Goal: Information Seeking & Learning: Compare options

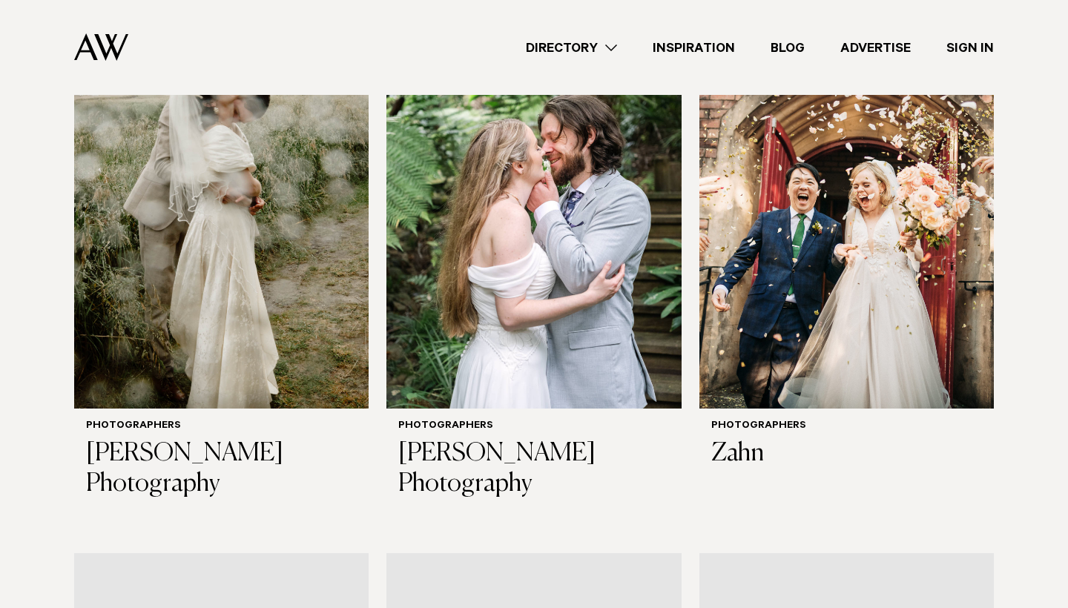
scroll to position [1797, 0]
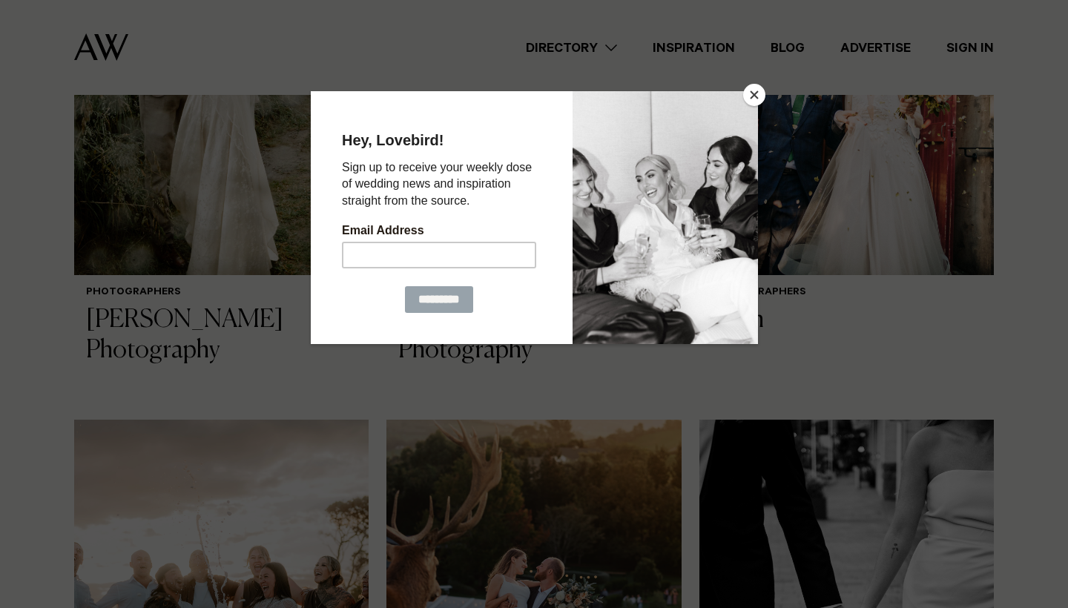
click at [757, 91] on button "Close" at bounding box center [754, 95] width 22 height 22
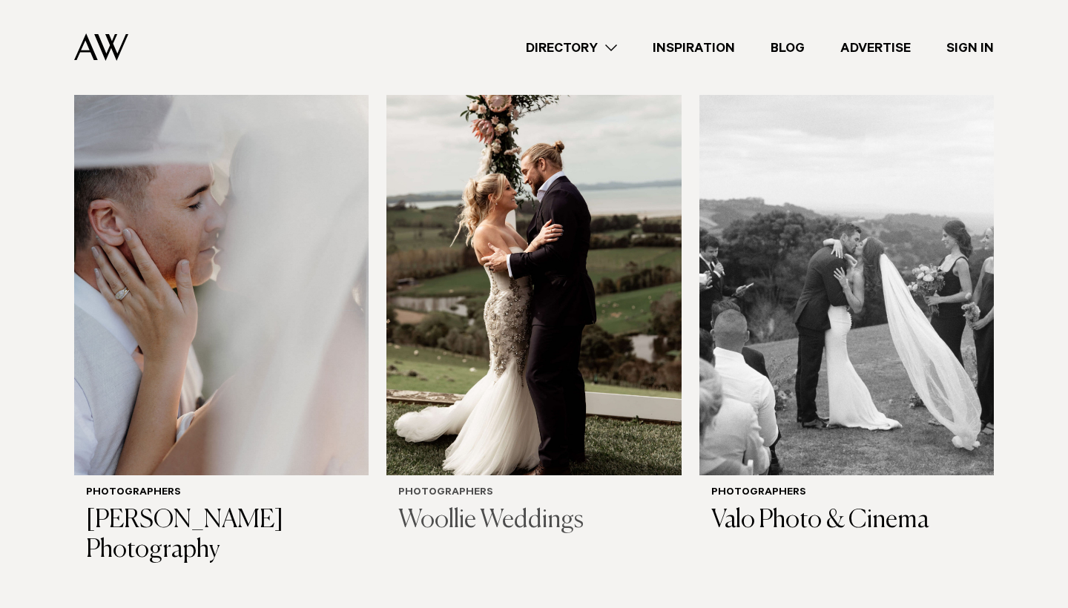
scroll to position [3219, 0]
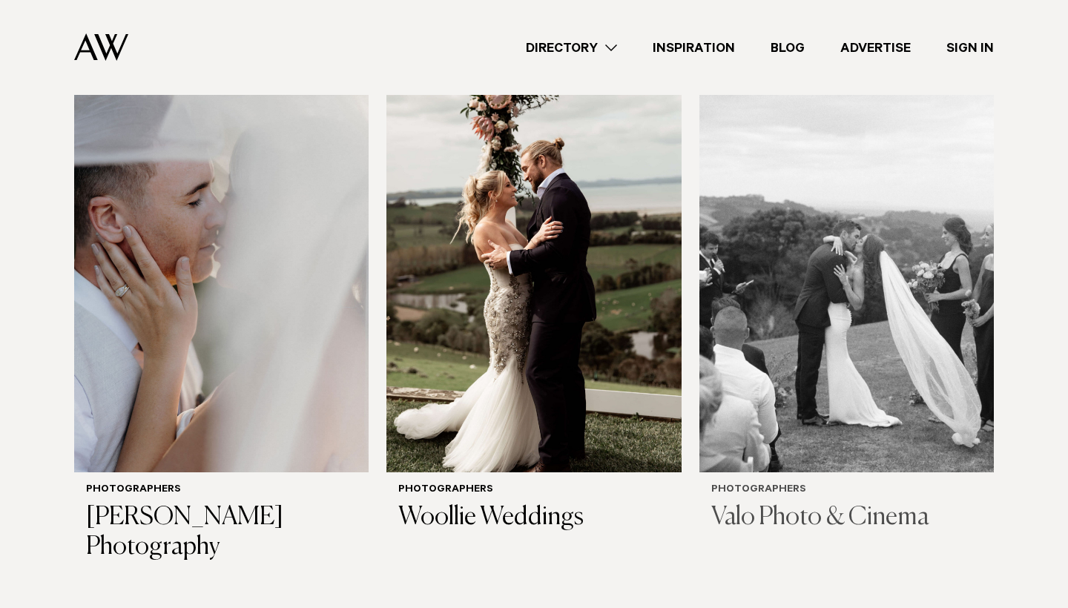
click at [820, 273] on img at bounding box center [846, 274] width 294 height 395
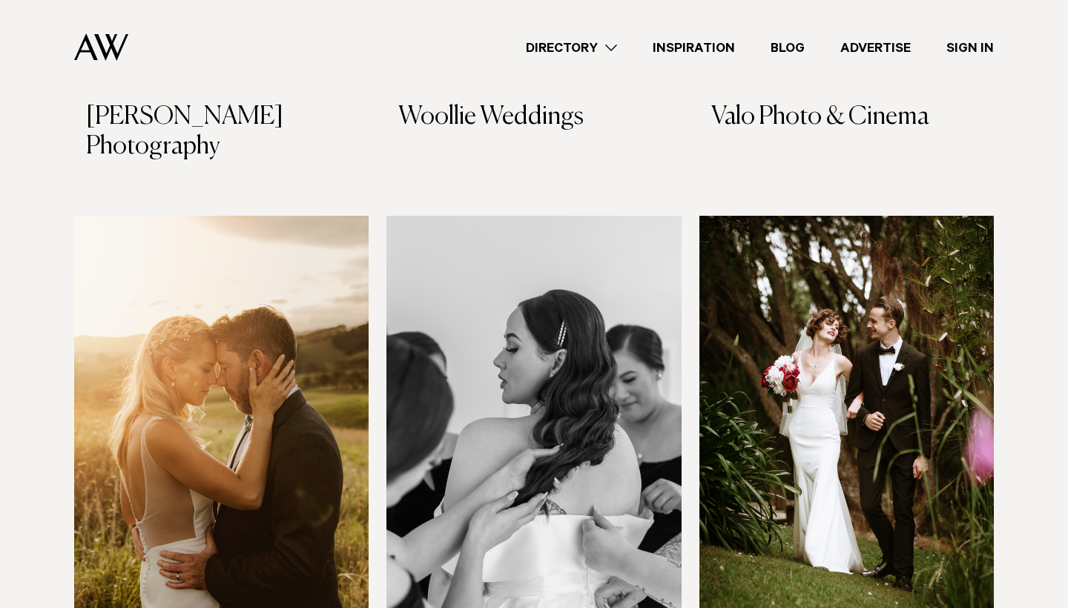
scroll to position [3575, 0]
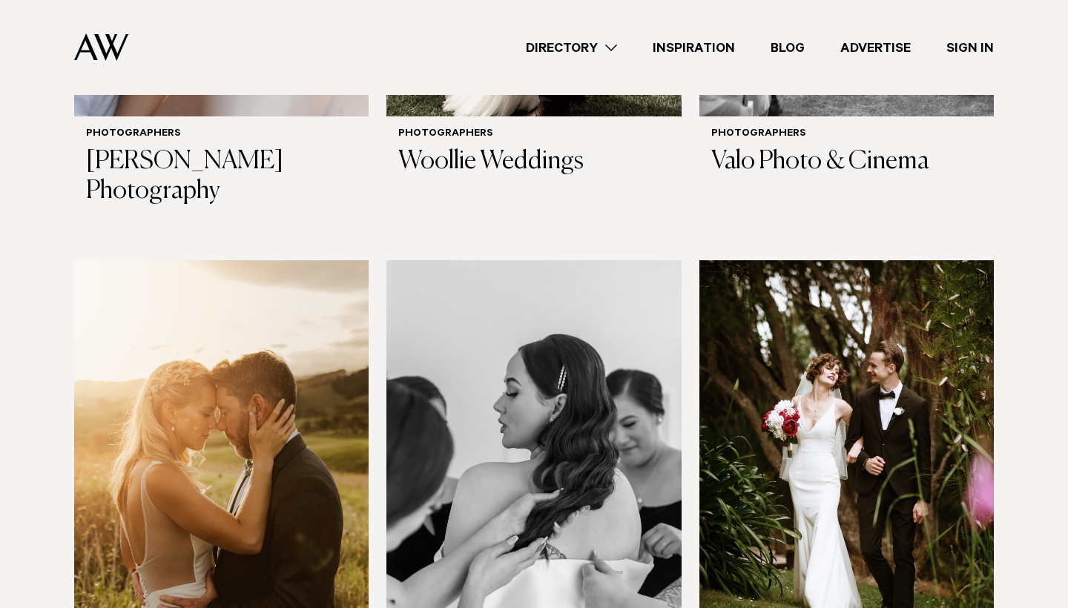
click at [267, 326] on img at bounding box center [221, 457] width 294 height 395
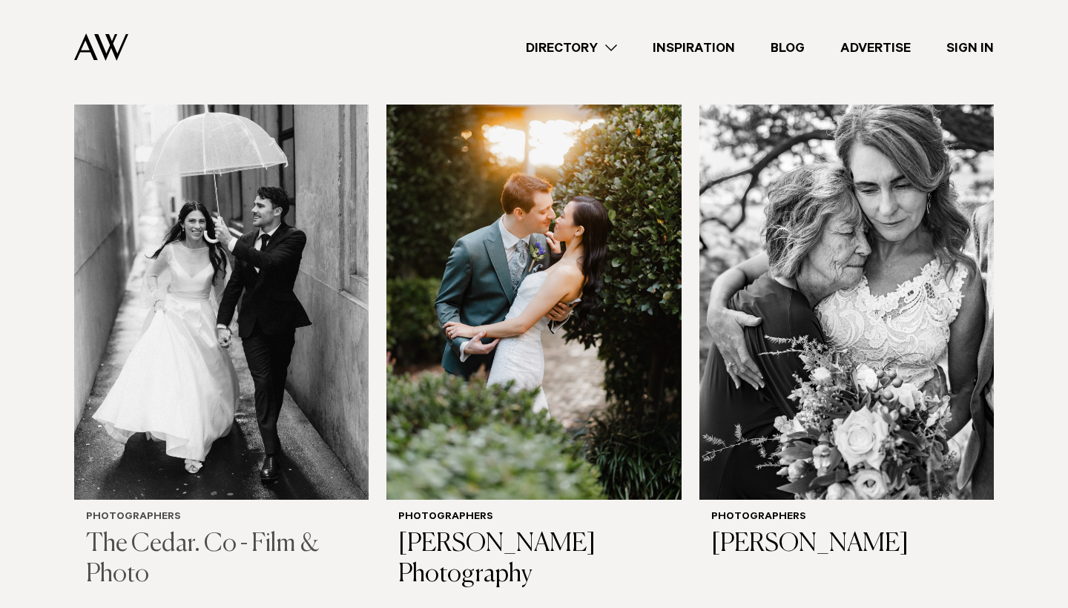
scroll to position [4271, 0]
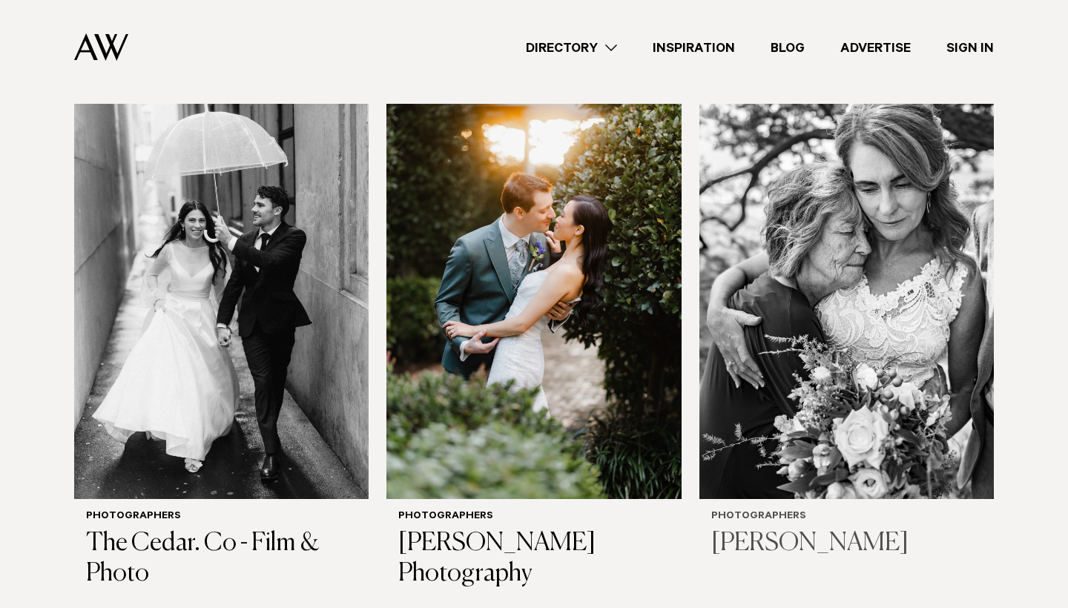
click at [925, 311] on img at bounding box center [846, 301] width 294 height 395
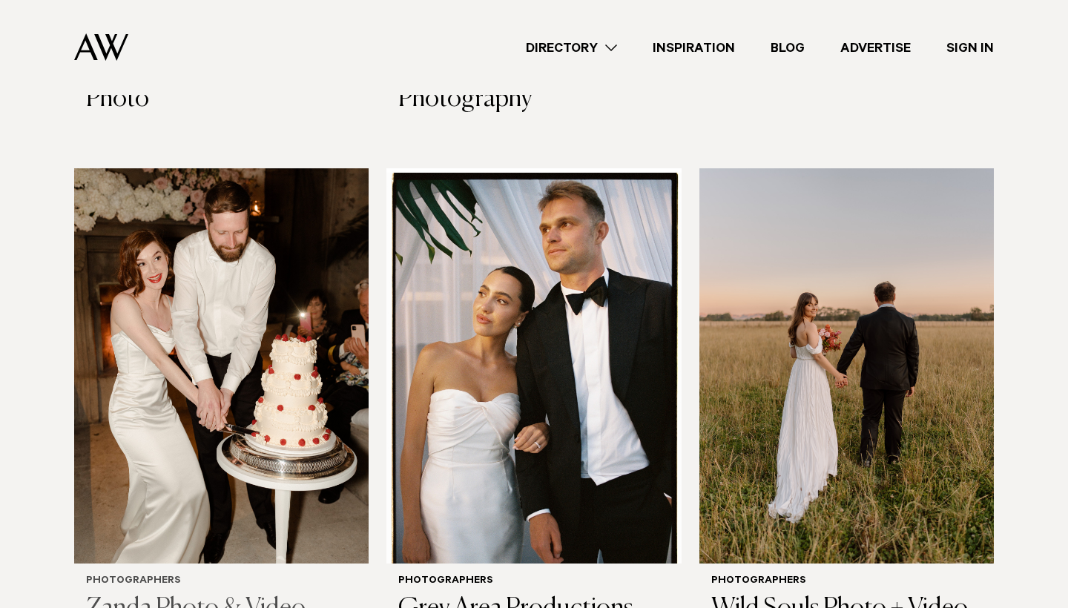
scroll to position [4853, 0]
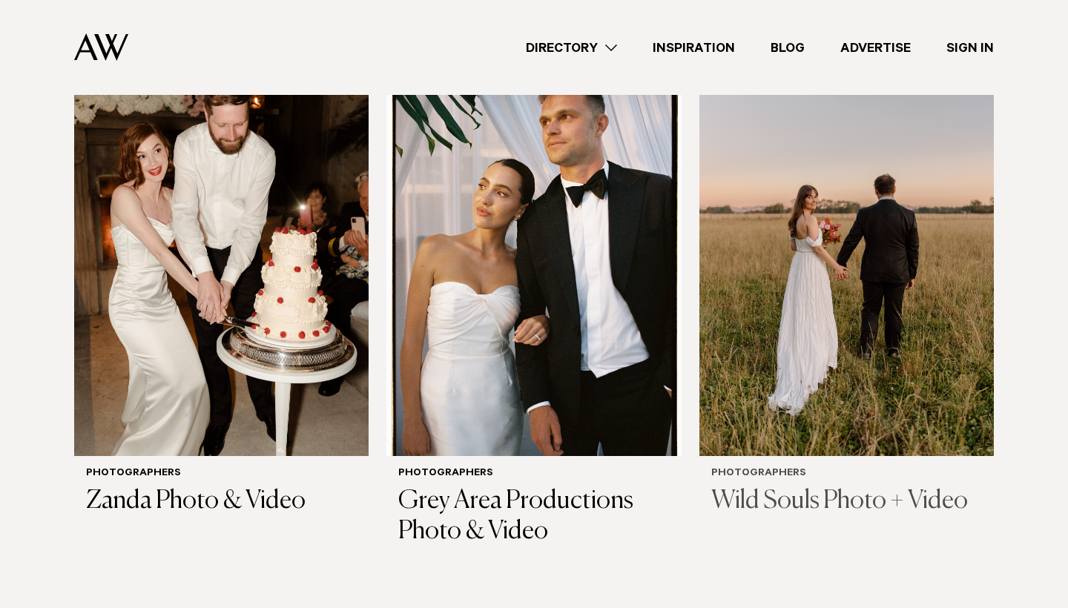
click at [845, 327] on img at bounding box center [846, 258] width 294 height 395
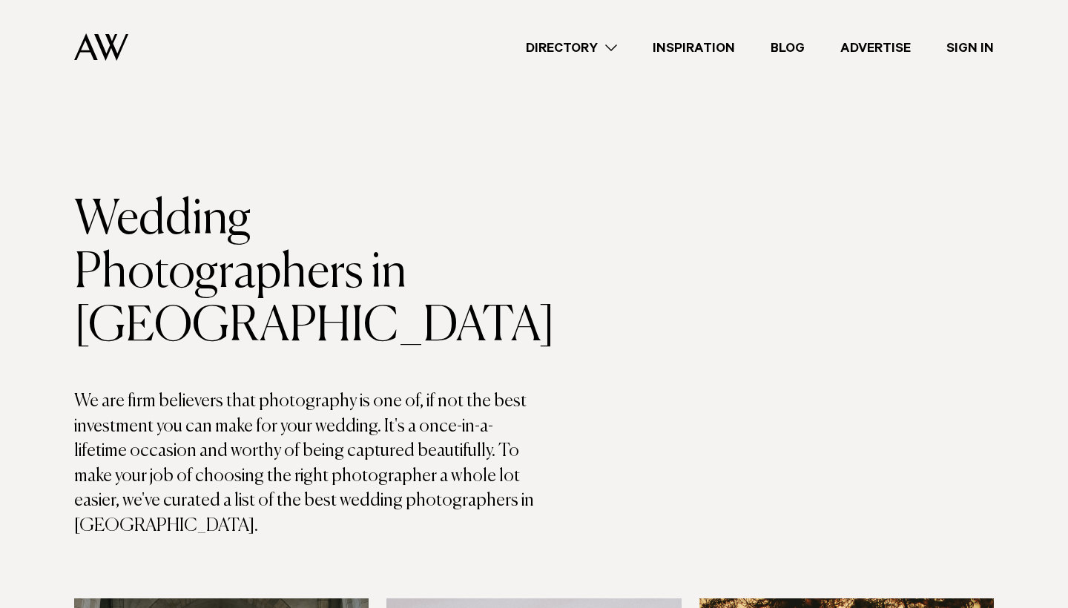
scroll to position [0, 0]
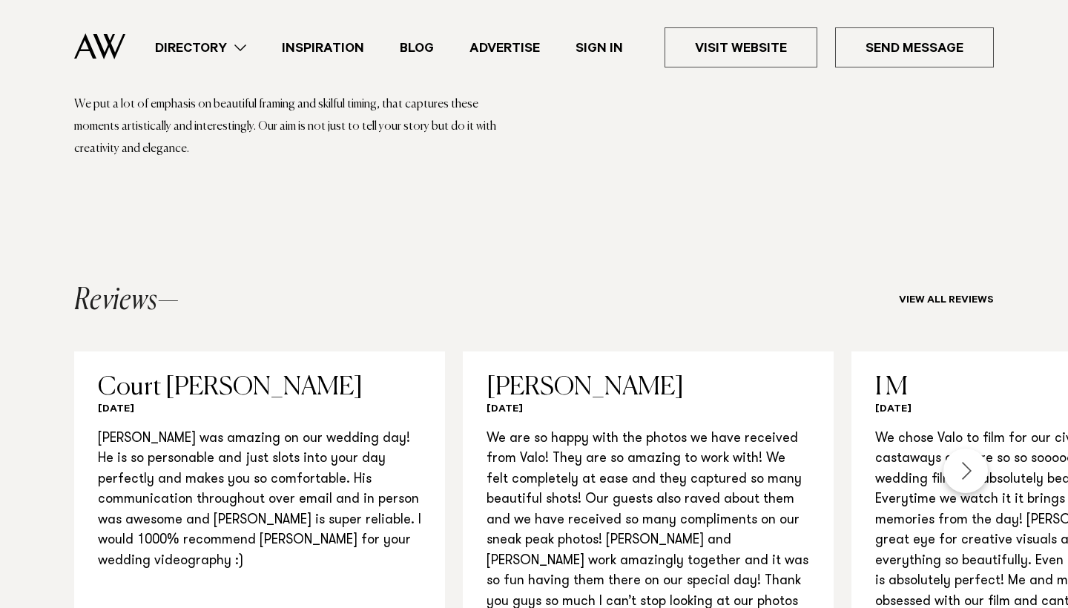
scroll to position [1362, 0]
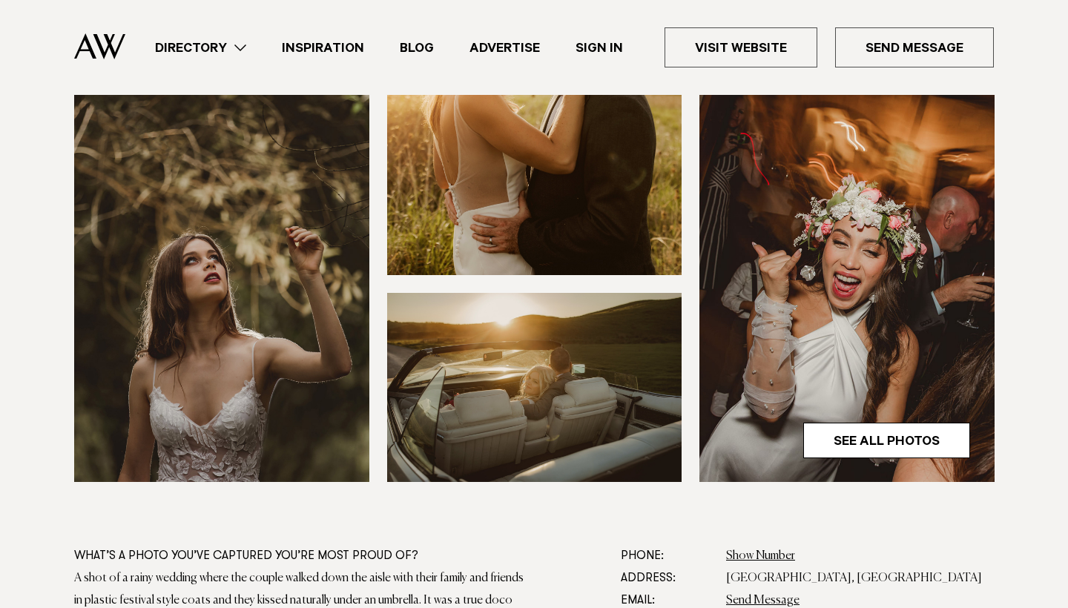
scroll to position [434, 0]
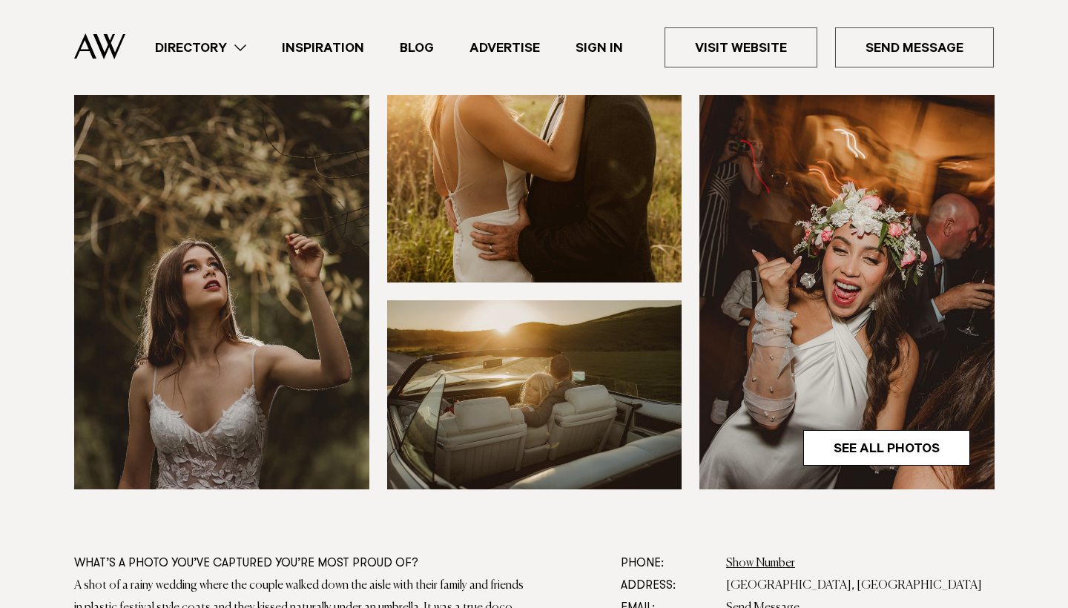
click at [851, 421] on img at bounding box center [846, 291] width 295 height 395
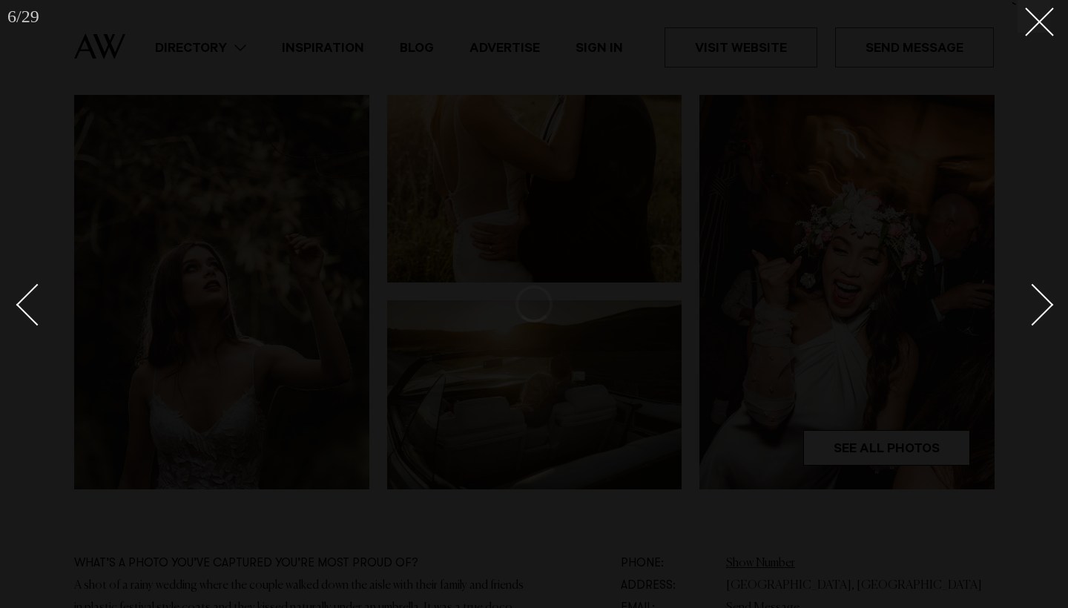
click at [851, 426] on div at bounding box center [534, 304] width 1068 height 608
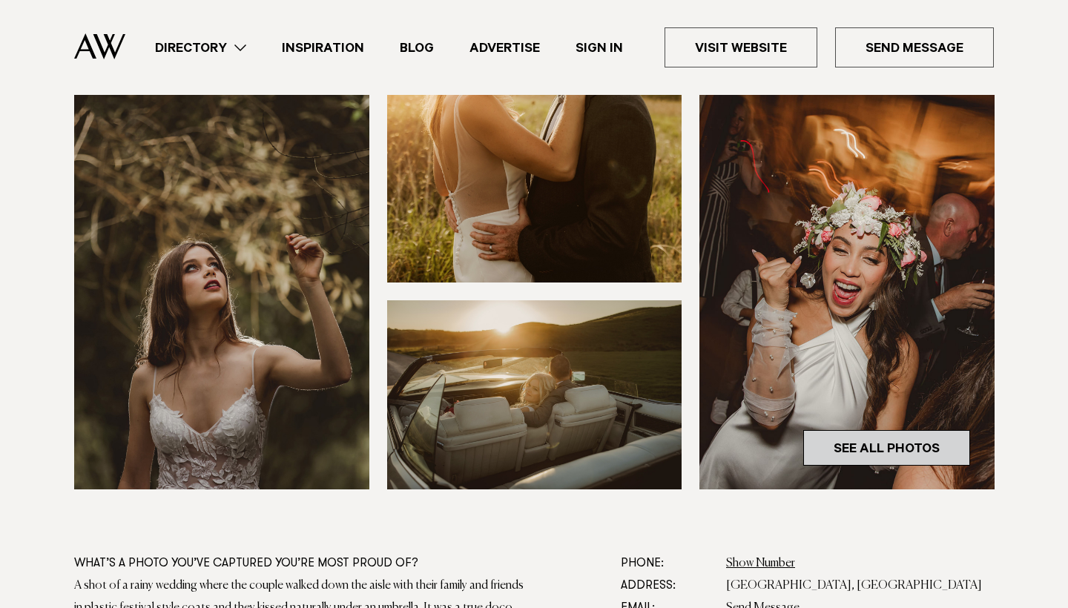
click at [846, 444] on link "See All Photos" at bounding box center [886, 448] width 167 height 36
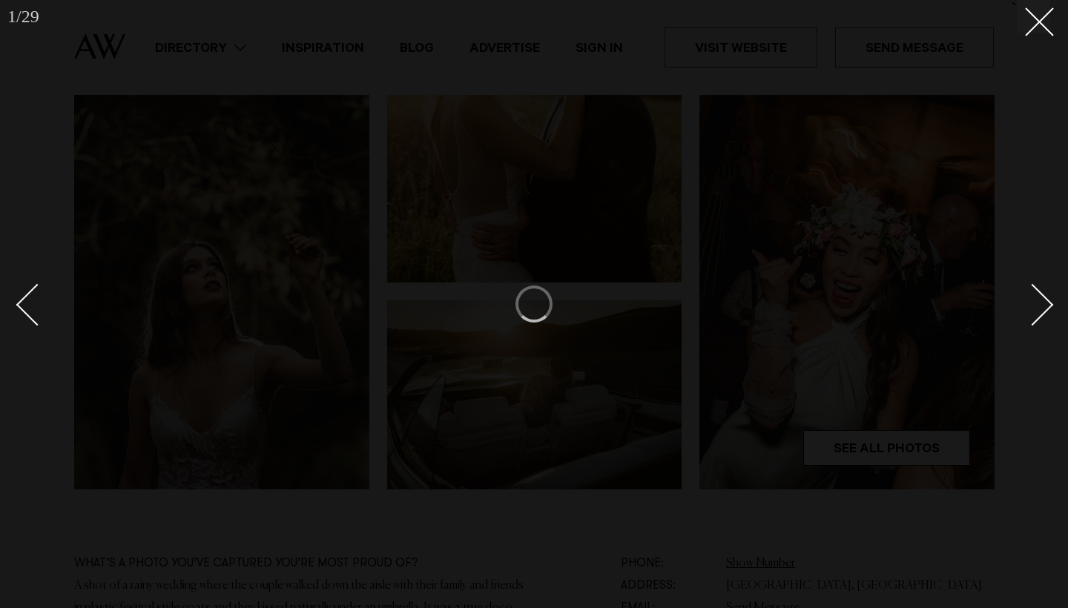
click at [1022, 33] on div at bounding box center [534, 304] width 1068 height 608
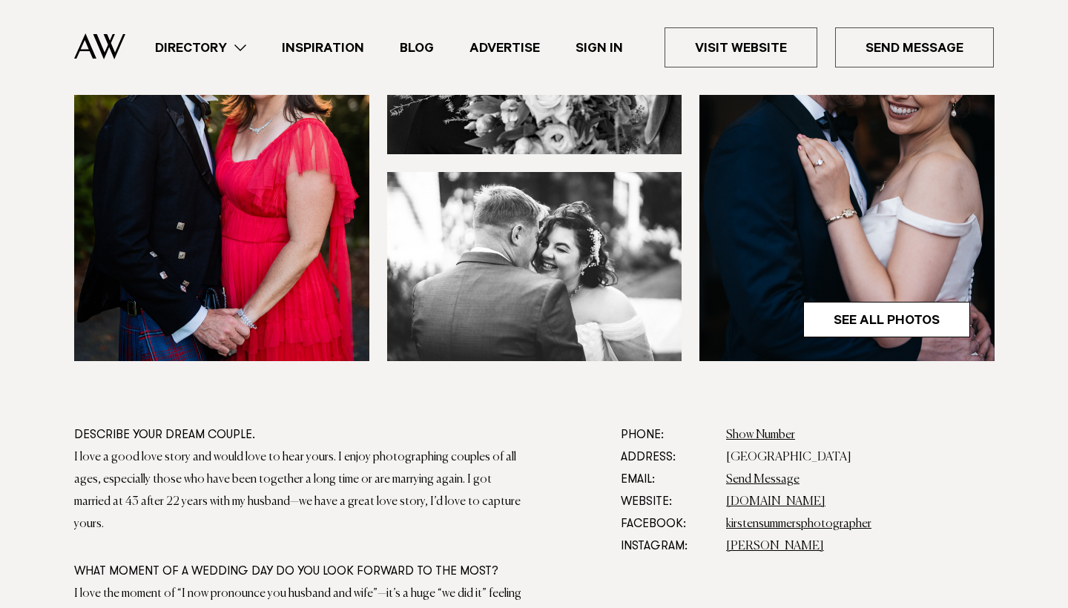
scroll to position [625, 0]
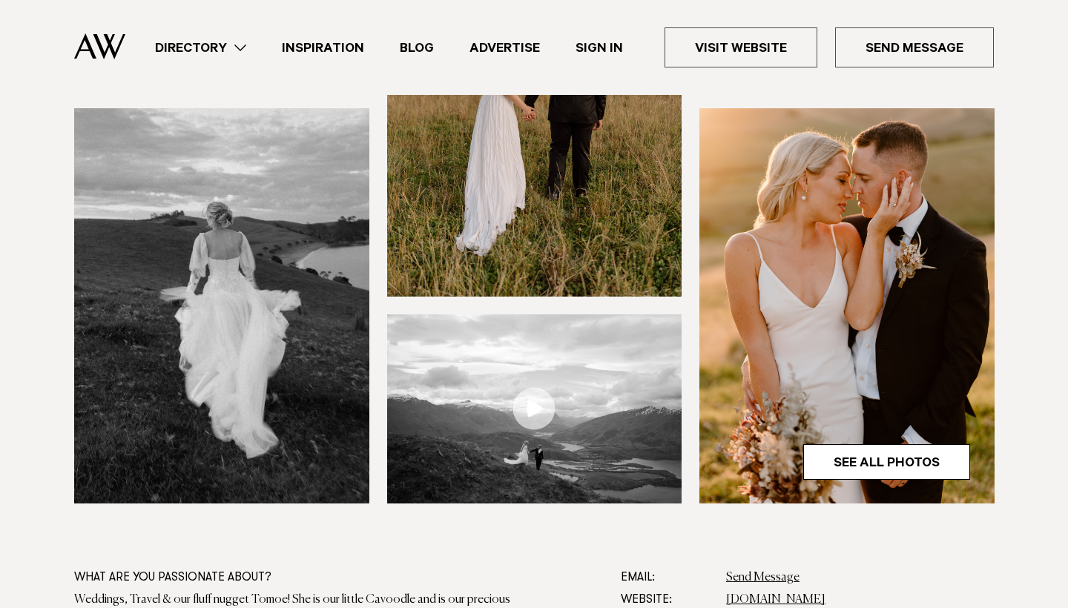
scroll to position [422, 0]
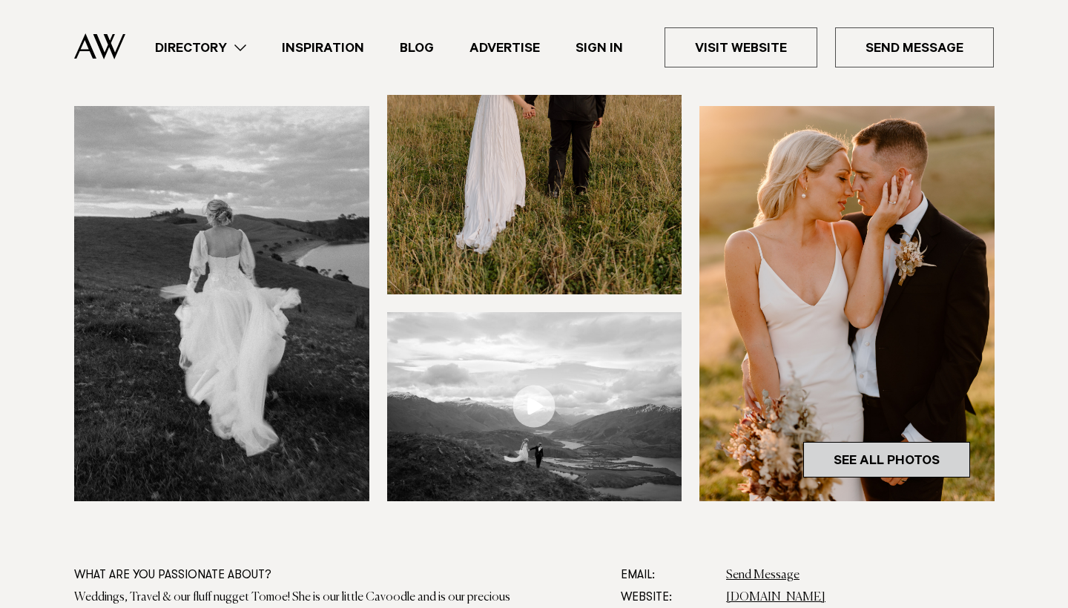
click at [845, 463] on link "See All Photos" at bounding box center [886, 460] width 167 height 36
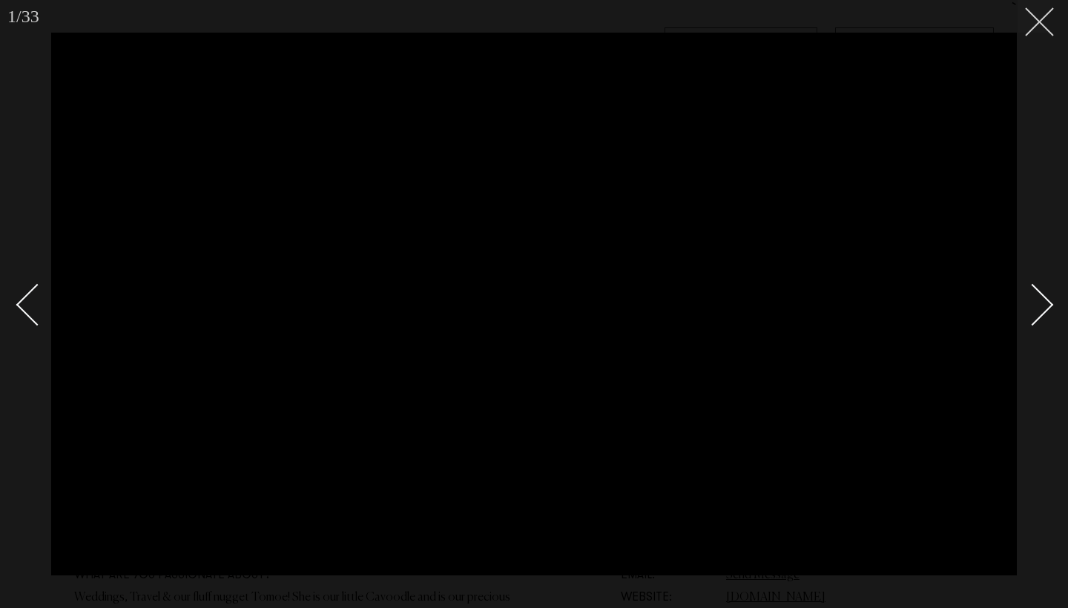
click at [1047, 22] on button at bounding box center [1033, 16] width 33 height 33
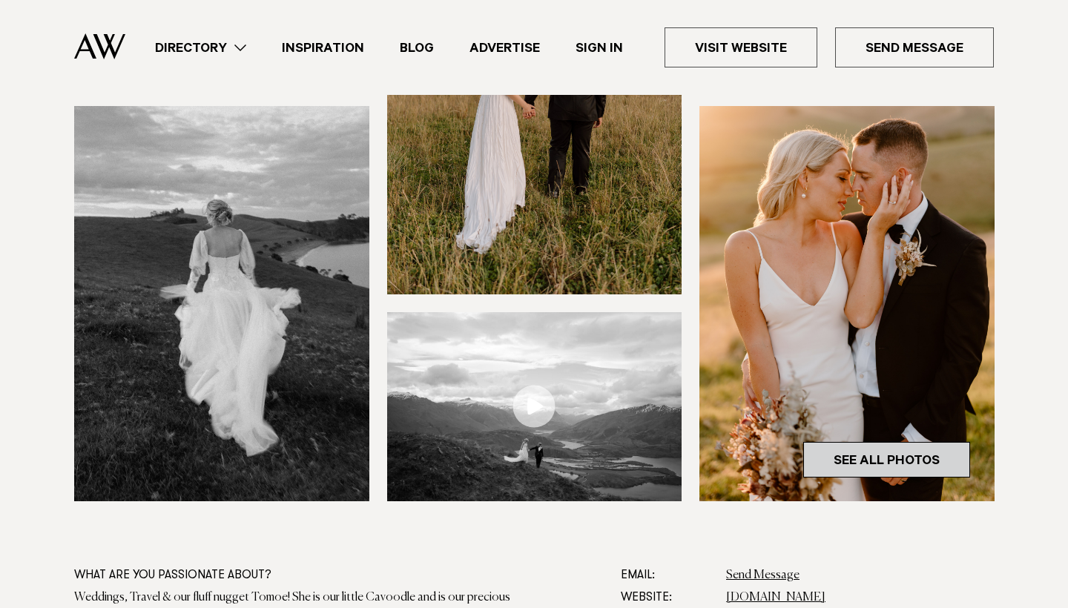
click at [851, 458] on link "See All Photos" at bounding box center [886, 460] width 167 height 36
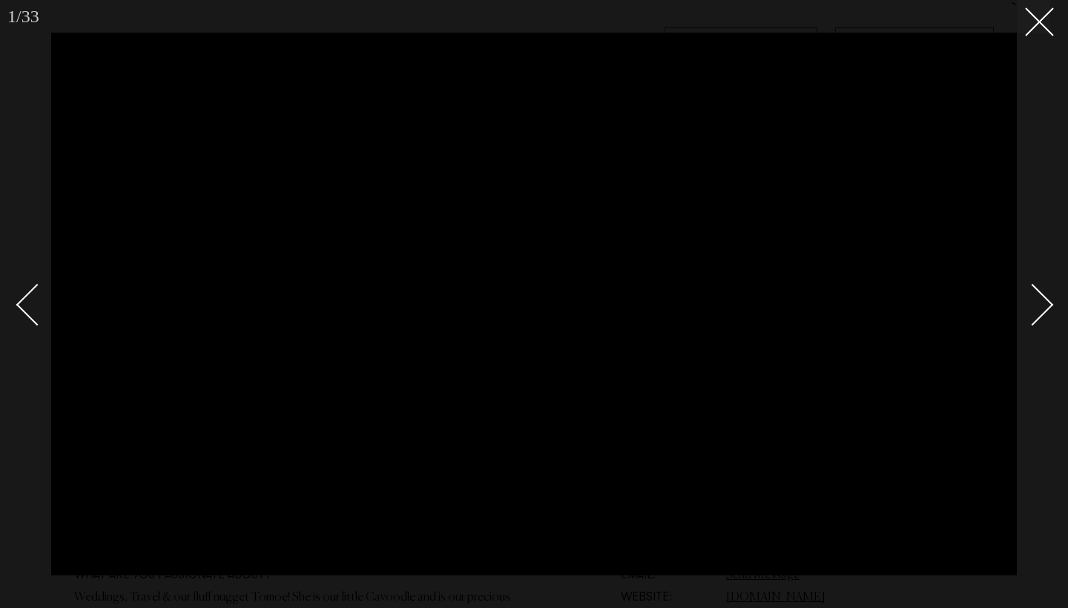
click at [1055, 315] on div at bounding box center [534, 304] width 1068 height 608
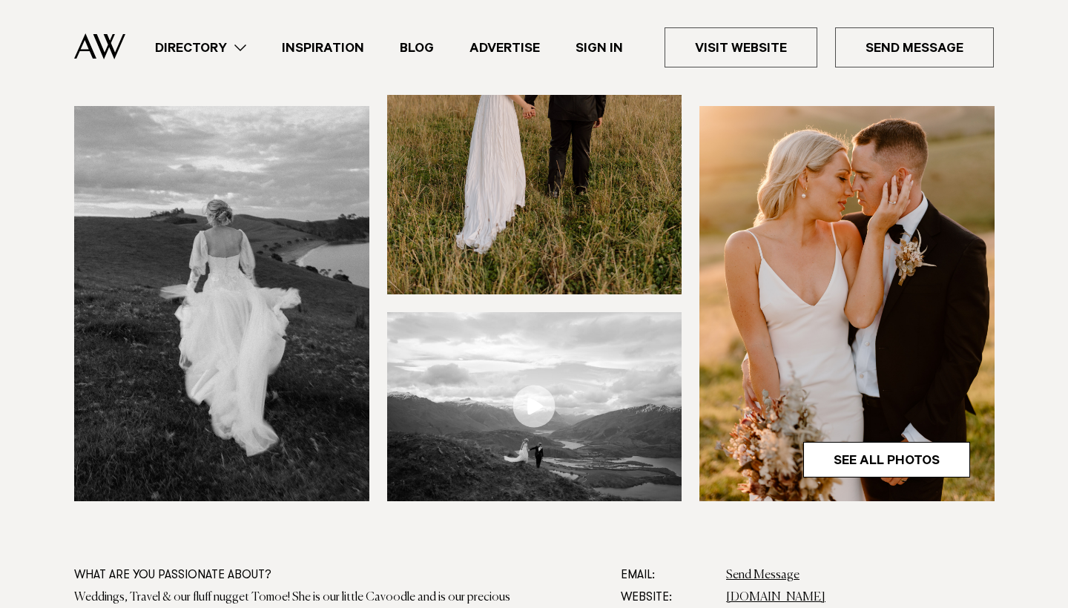
click at [928, 334] on img at bounding box center [846, 303] width 295 height 395
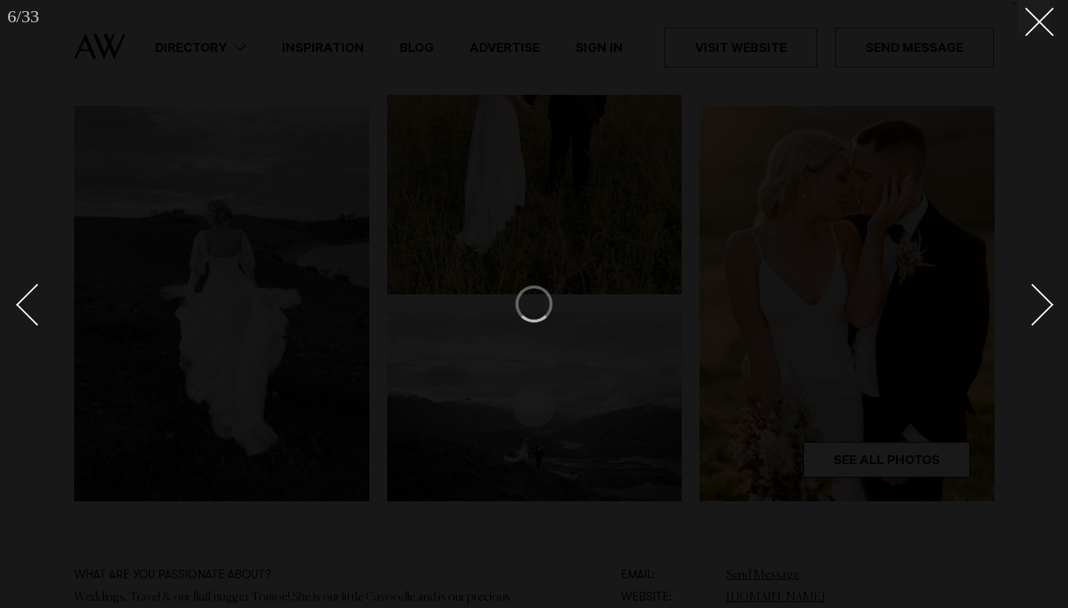
click at [1044, 299] on div "Next slide" at bounding box center [1033, 305] width 42 height 42
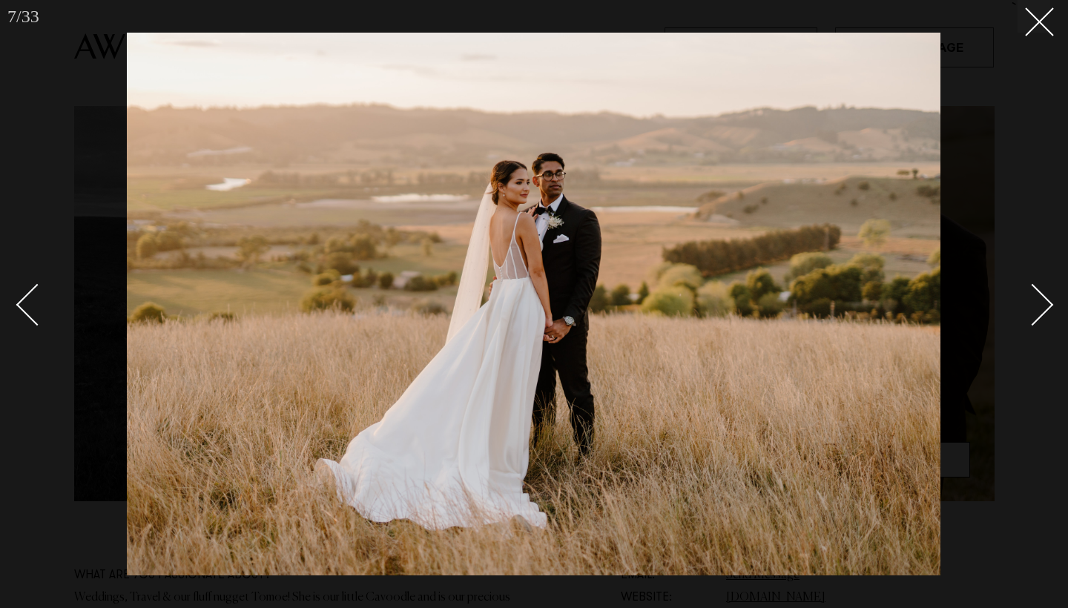
click at [1044, 299] on div "Next slide" at bounding box center [1033, 305] width 42 height 42
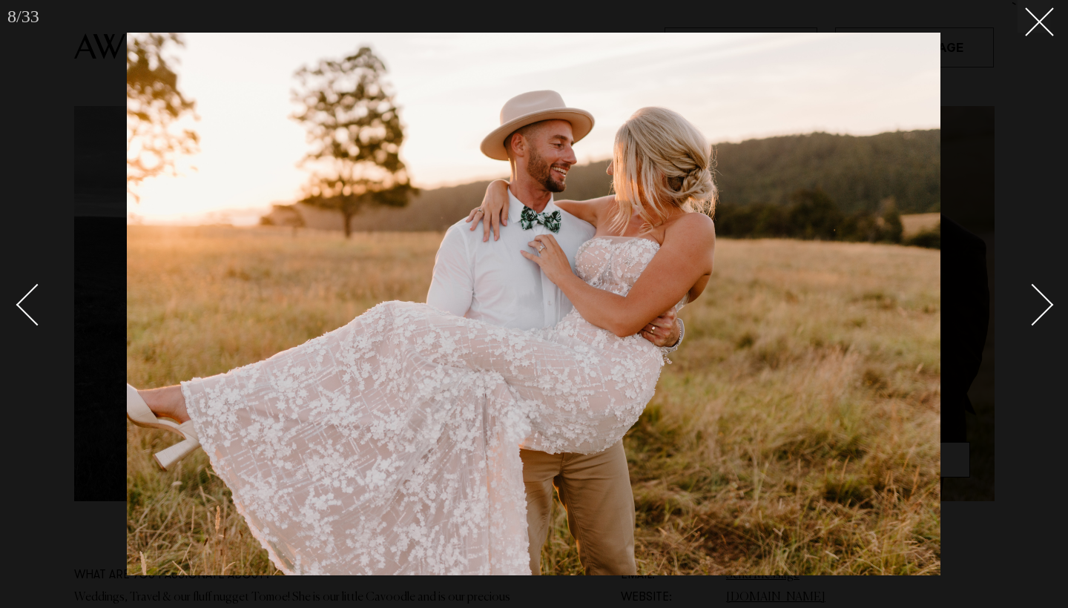
click at [1044, 299] on div "Next slide" at bounding box center [1033, 305] width 42 height 42
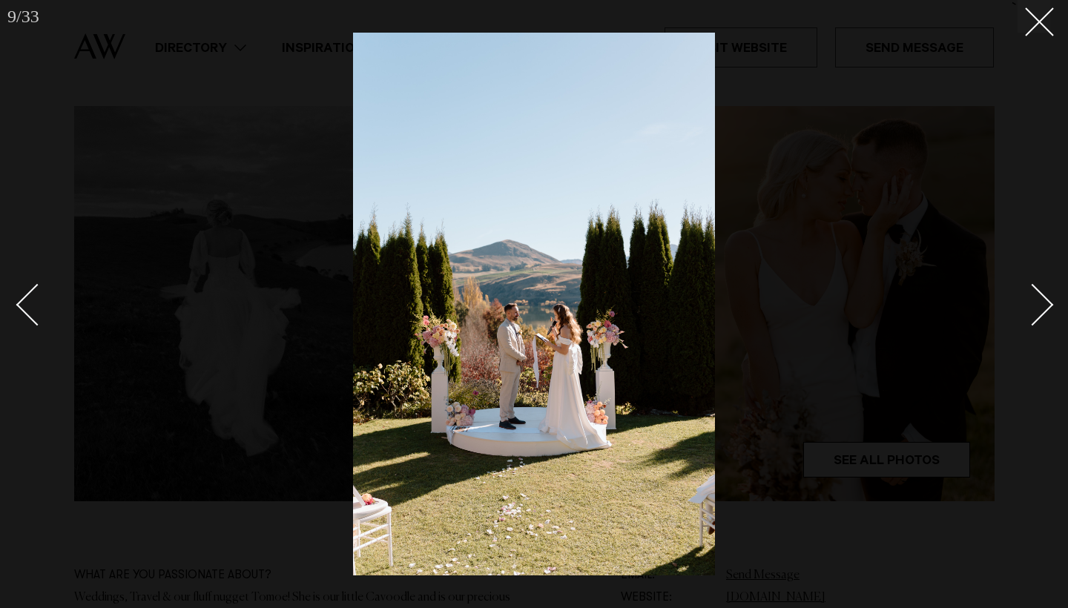
click at [1044, 299] on div "Next slide" at bounding box center [1033, 305] width 42 height 42
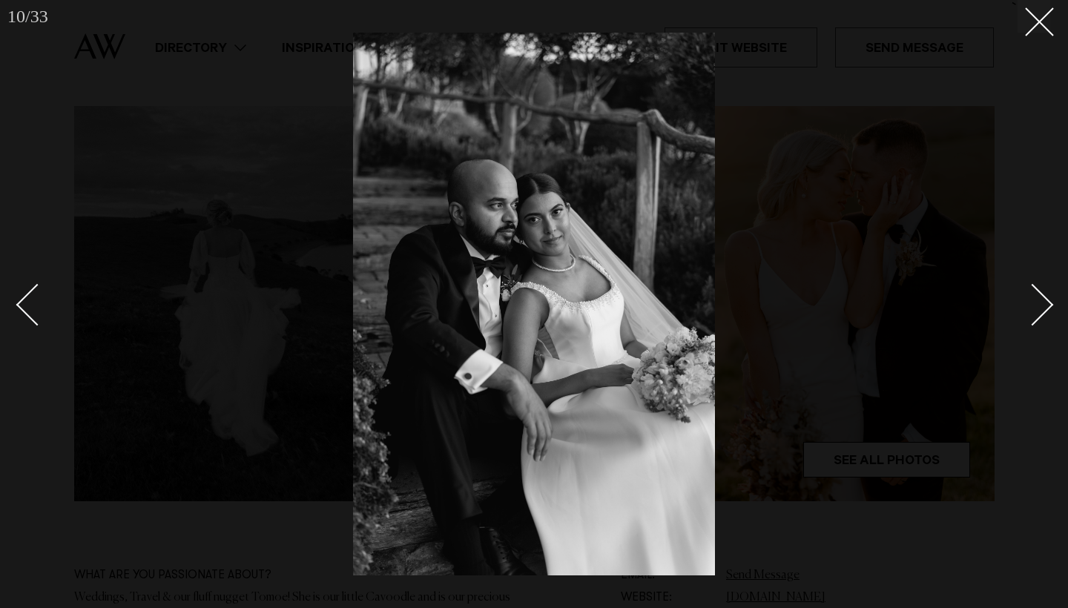
click at [1044, 299] on div "Next slide" at bounding box center [1033, 305] width 42 height 42
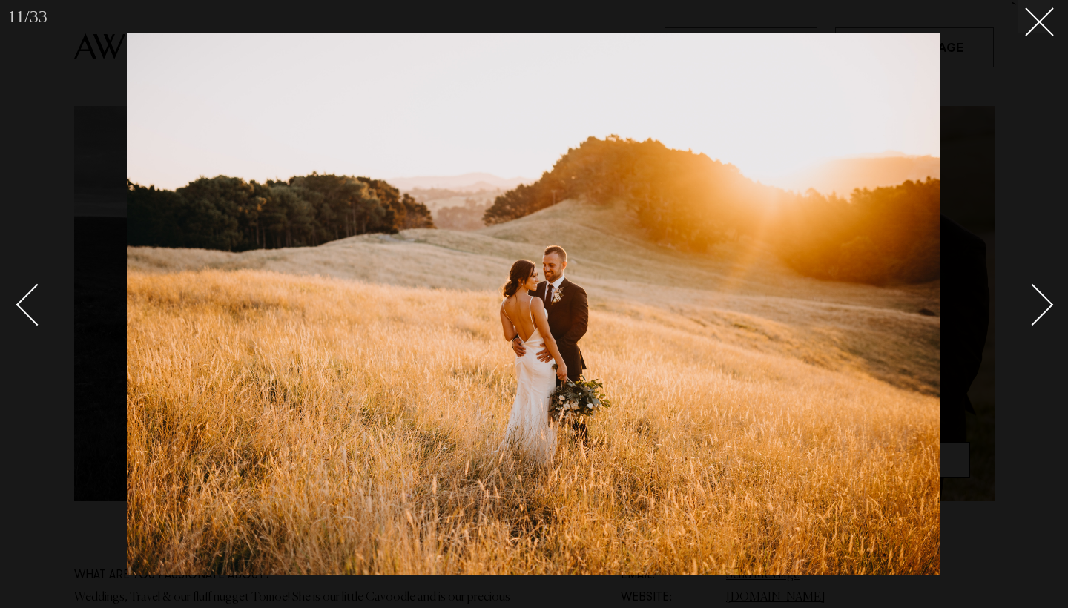
click at [1044, 299] on div "Next slide" at bounding box center [1033, 305] width 42 height 42
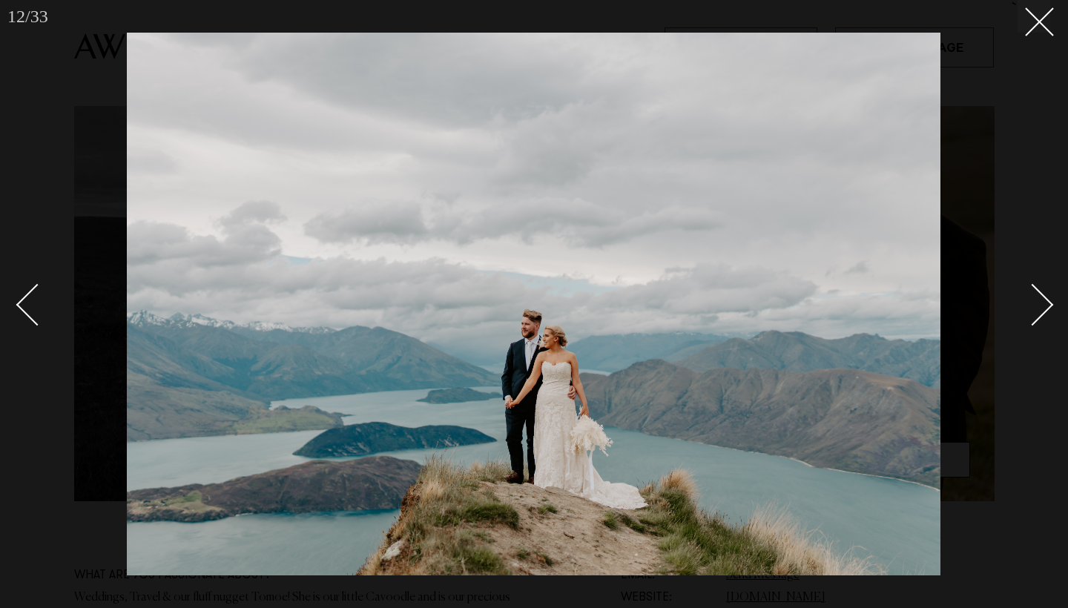
click at [1044, 299] on div "Next slide" at bounding box center [1033, 305] width 42 height 42
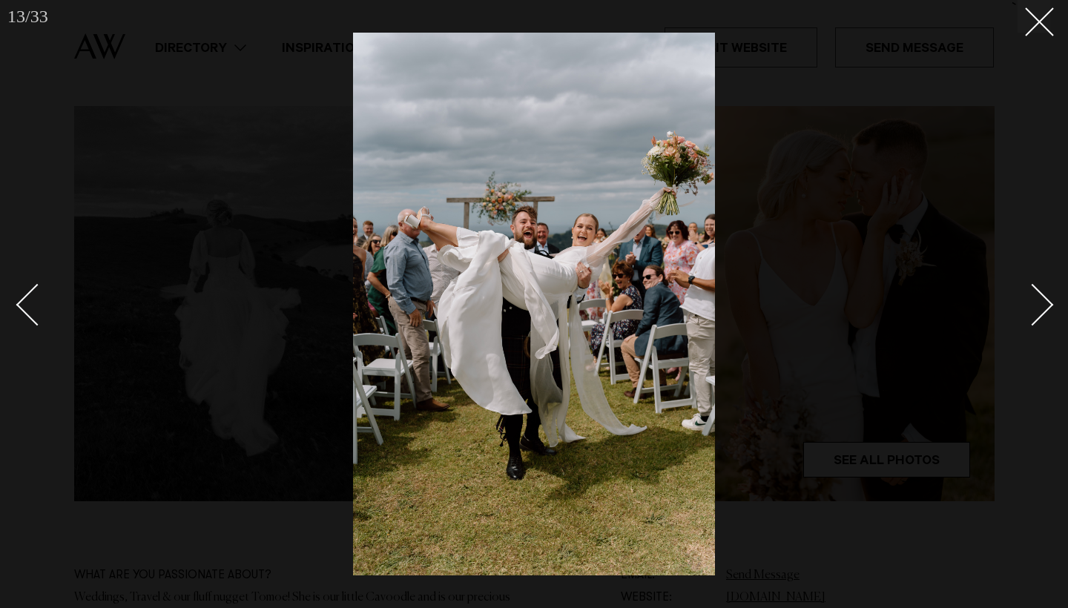
click at [1044, 299] on div "Next slide" at bounding box center [1033, 305] width 42 height 42
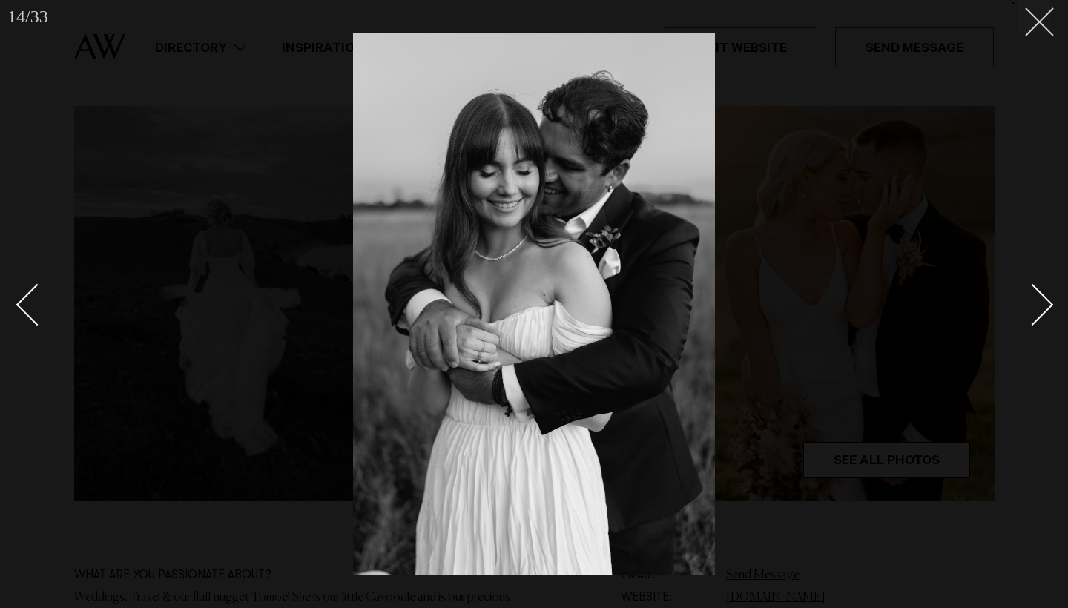
click at [1043, 31] on button at bounding box center [1033, 16] width 33 height 33
